Goal: Obtain resource: Obtain resource

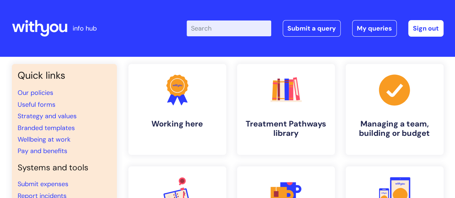
click at [236, 25] on input "Enter your search term here..." at bounding box center [229, 28] width 84 height 16
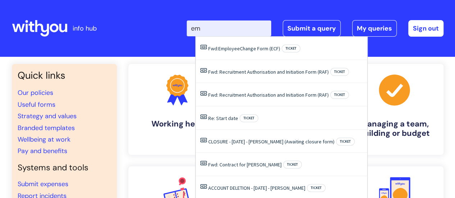
type input "e"
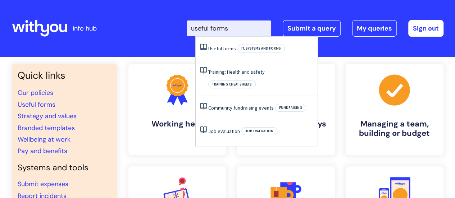
type input "useful forms"
click button "Search" at bounding box center [0, 0] width 0 height 0
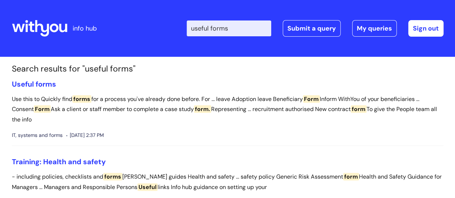
click at [229, 49] on div "Enter your search term here... useful forms Search Submit a query My queries We…" at bounding box center [281, 28] width 324 height 42
click at [36, 86] on span "forms" at bounding box center [46, 83] width 20 height 9
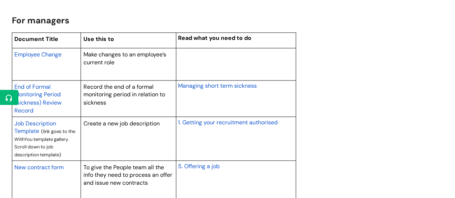
scroll to position [577, 0]
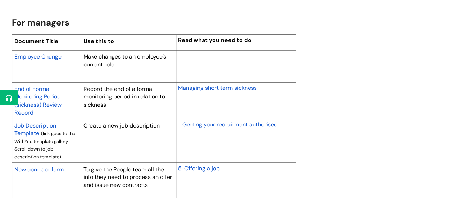
click at [55, 54] on span "Employee Change" at bounding box center [37, 57] width 47 height 8
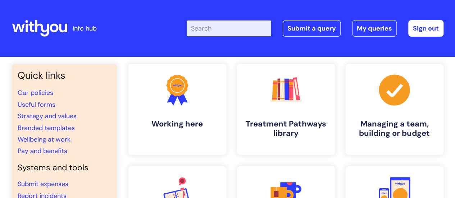
click at [206, 30] on input "Enter your search term here..." at bounding box center [229, 28] width 84 height 16
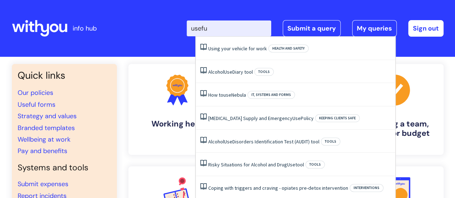
type input "useful"
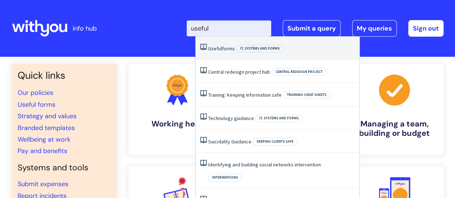
click at [212, 49] on span "Useful" at bounding box center [215, 48] width 14 height 6
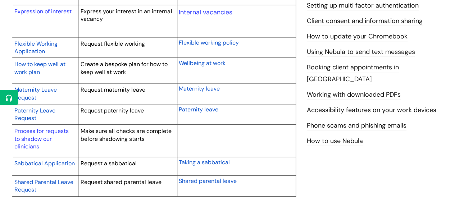
scroll to position [376, 0]
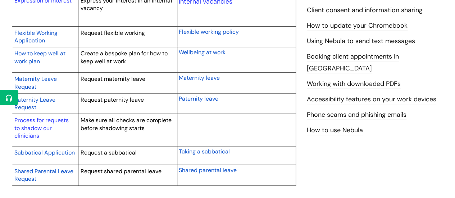
click at [50, 33] on span "Flexible Working Application" at bounding box center [35, 36] width 43 height 15
